Goal: Check status: Check status

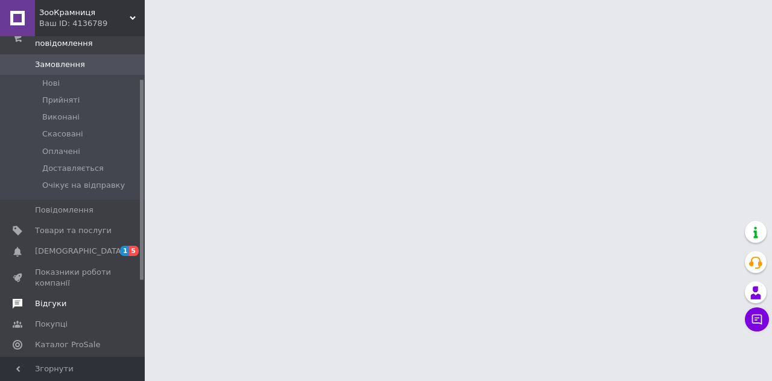
click at [57, 298] on link "Відгуки" at bounding box center [74, 303] width 148 height 21
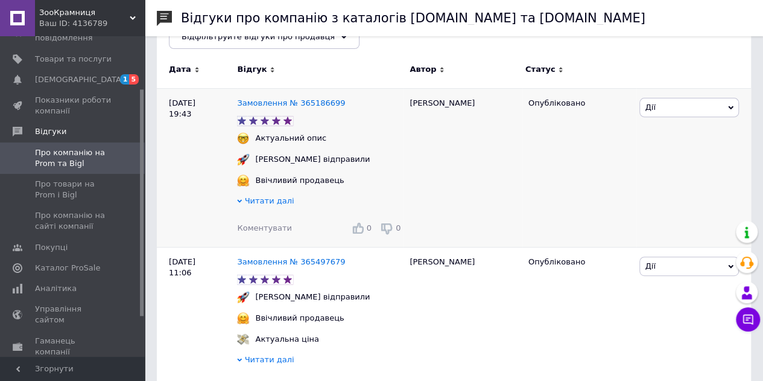
scroll to position [211, 0]
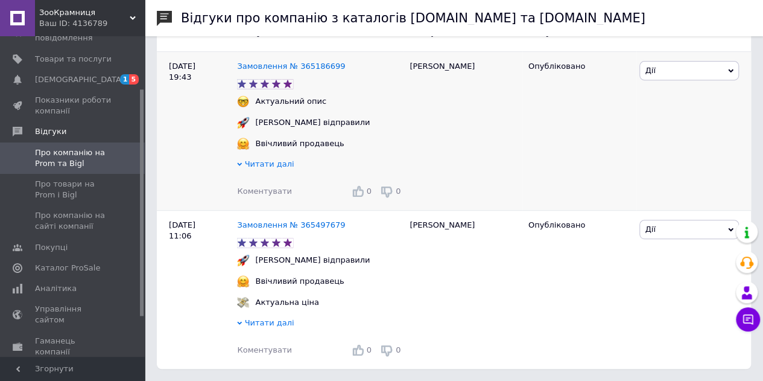
click at [262, 163] on span "Читати далі" at bounding box center [269, 163] width 49 height 9
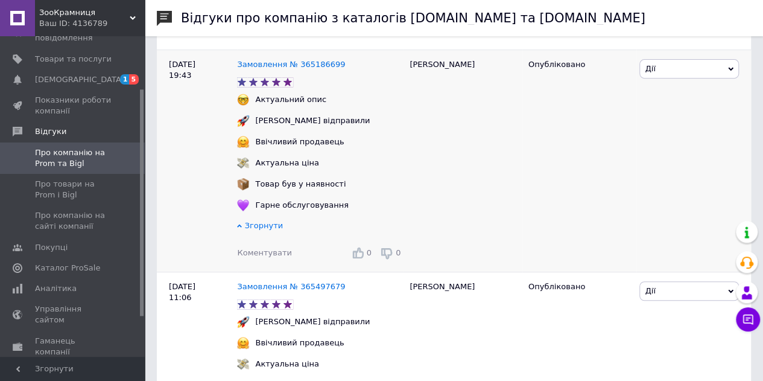
scroll to position [275, 0]
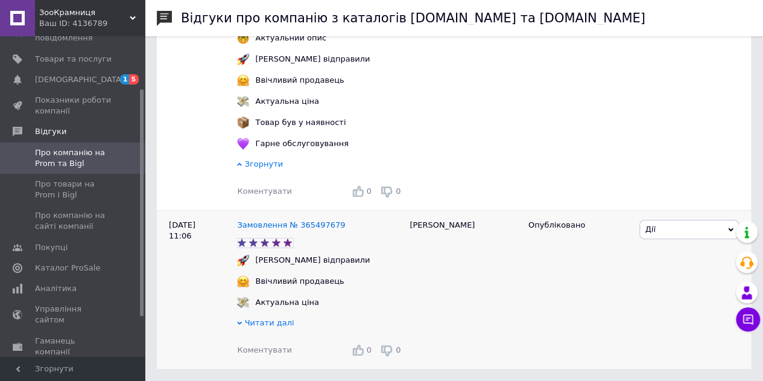
click at [267, 323] on span "Читати далі" at bounding box center [269, 322] width 49 height 9
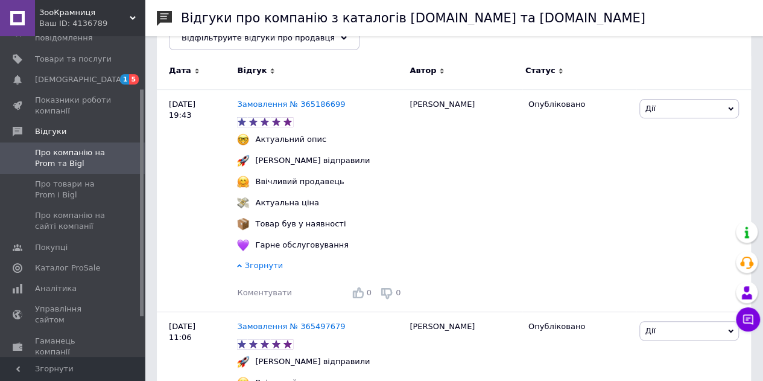
scroll to position [217, 0]
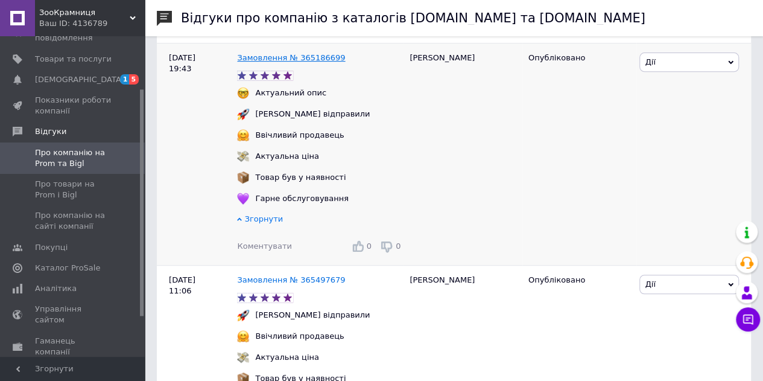
click at [311, 53] on link "Замовлення № 365186699" at bounding box center [291, 57] width 108 height 9
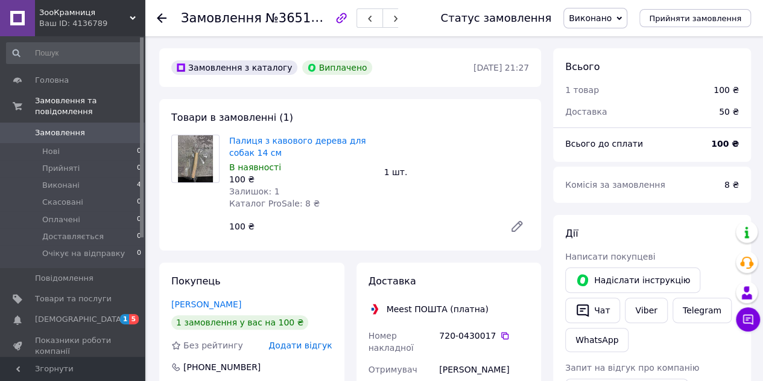
scroll to position [144, 0]
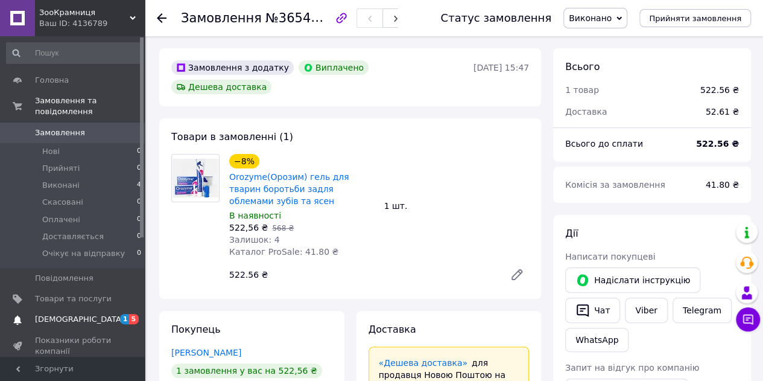
click at [53, 314] on span "[DEMOGRAPHIC_DATA]" at bounding box center [79, 319] width 89 height 11
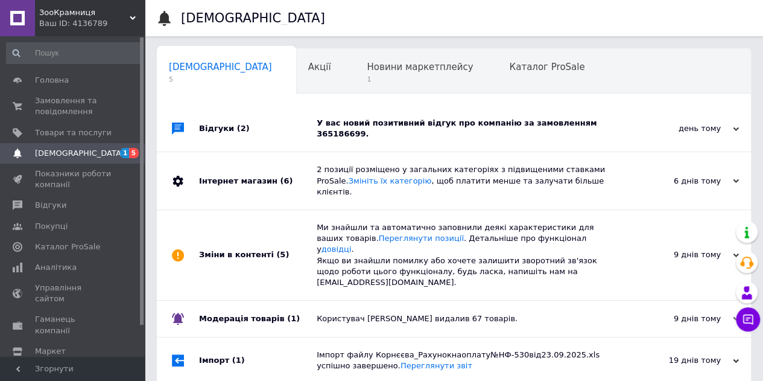
scroll to position [0, 4]
click at [731, 125] on div "день тому" at bounding box center [678, 128] width 121 height 11
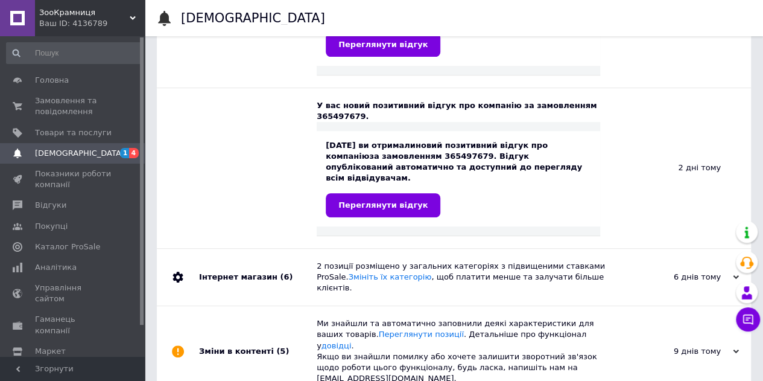
scroll to position [227, 0]
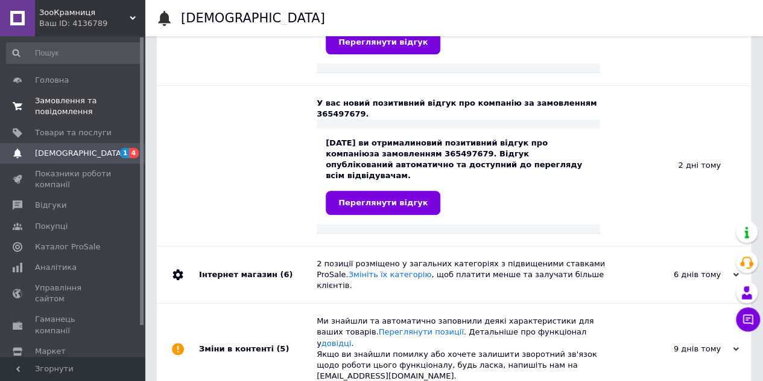
click at [46, 103] on span "Замовлення та повідомлення" at bounding box center [73, 106] width 77 height 22
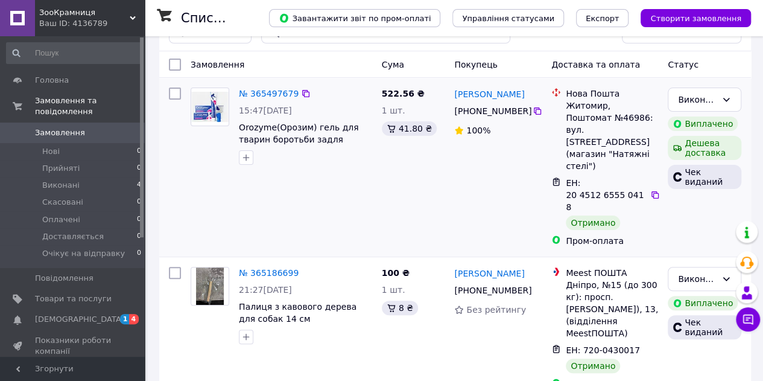
scroll to position [37, 0]
